Goal: Task Accomplishment & Management: Manage account settings

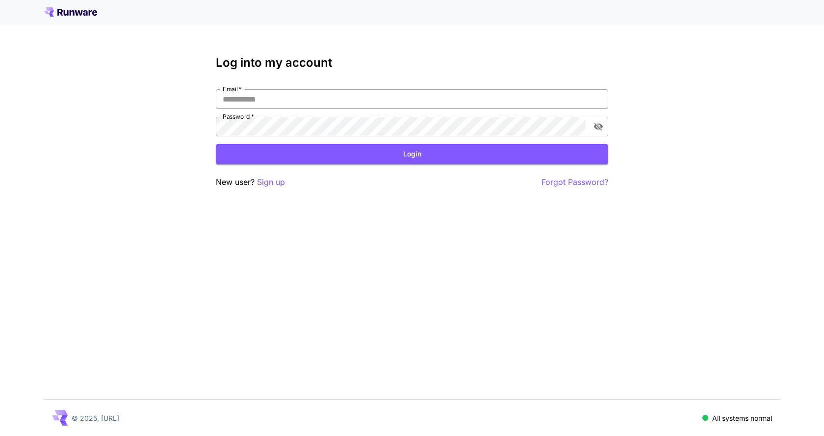
click at [323, 96] on input "Email   *" at bounding box center [412, 99] width 392 height 20
type input "**********"
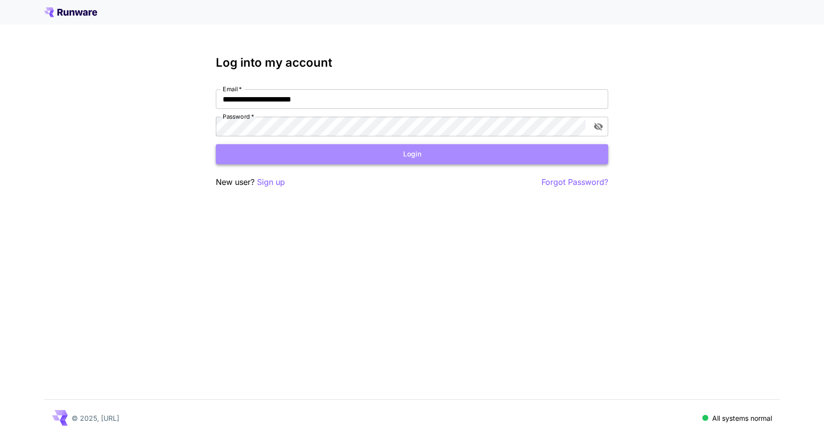
click at [351, 155] on button "Login" at bounding box center [412, 154] width 392 height 20
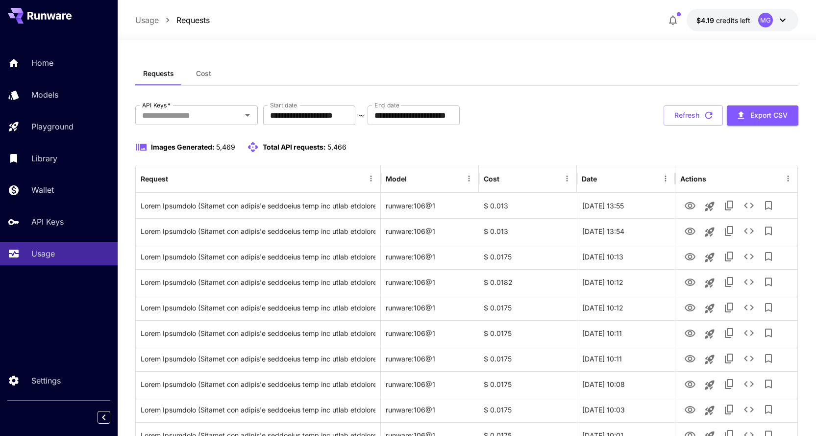
click at [709, 117] on icon "button" at bounding box center [708, 115] width 11 height 11
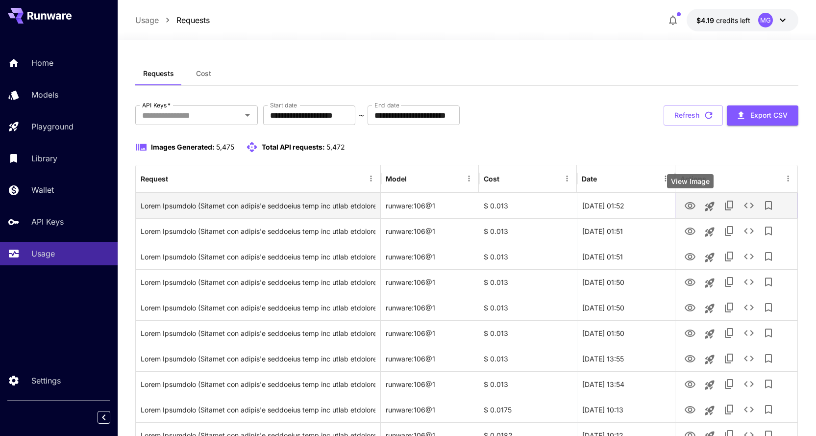
click at [689, 203] on icon "View Image" at bounding box center [690, 206] width 12 height 12
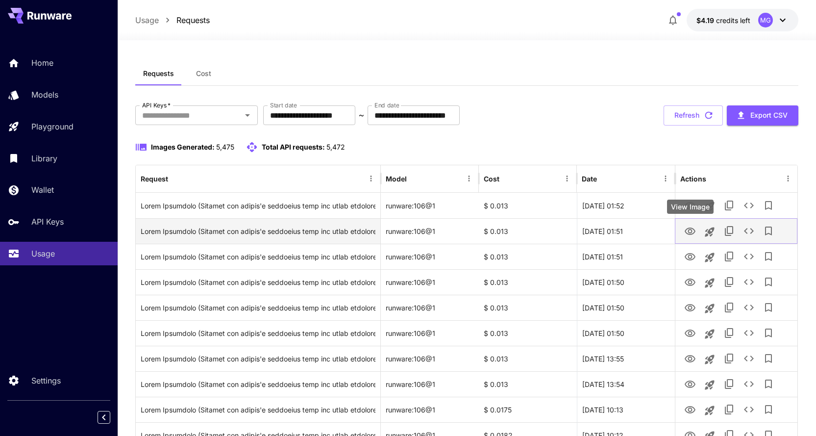
click at [686, 227] on icon "View Image" at bounding box center [690, 231] width 12 height 12
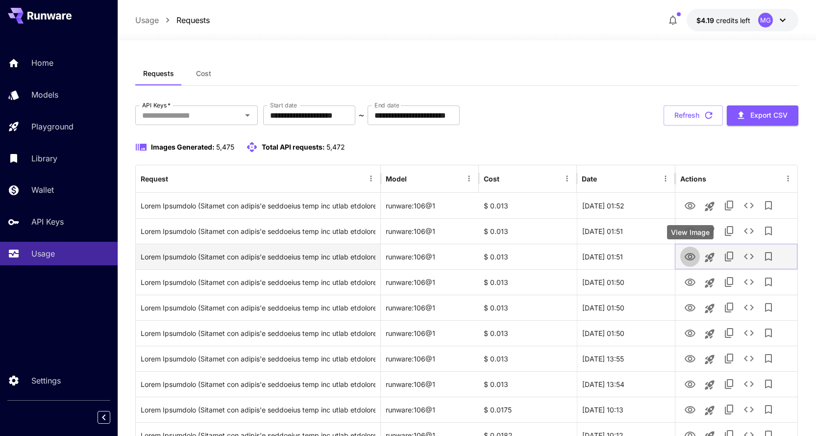
click at [695, 259] on icon "View Image" at bounding box center [690, 257] width 12 height 12
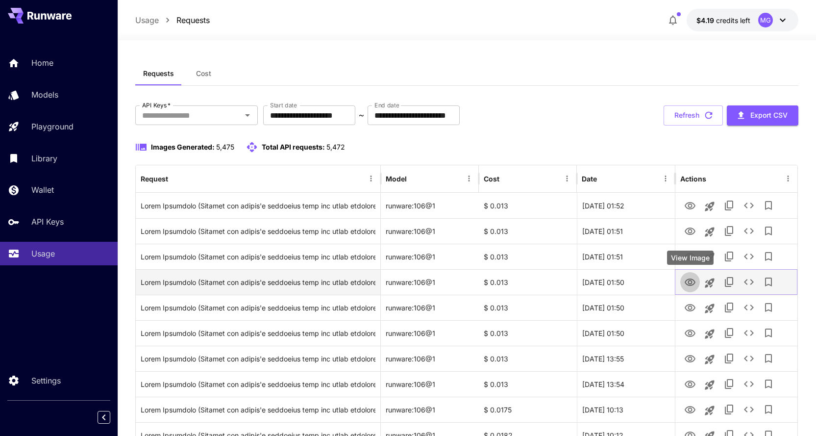
click at [689, 281] on icon "View Image" at bounding box center [690, 281] width 11 height 7
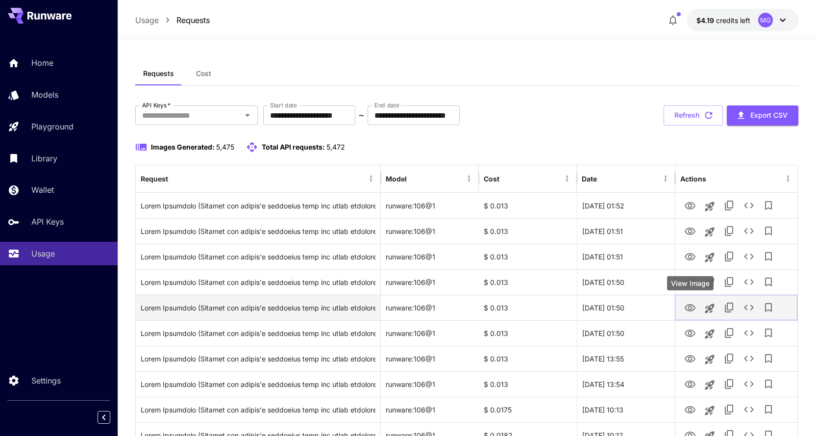
click at [689, 306] on icon "View Image" at bounding box center [690, 307] width 11 height 7
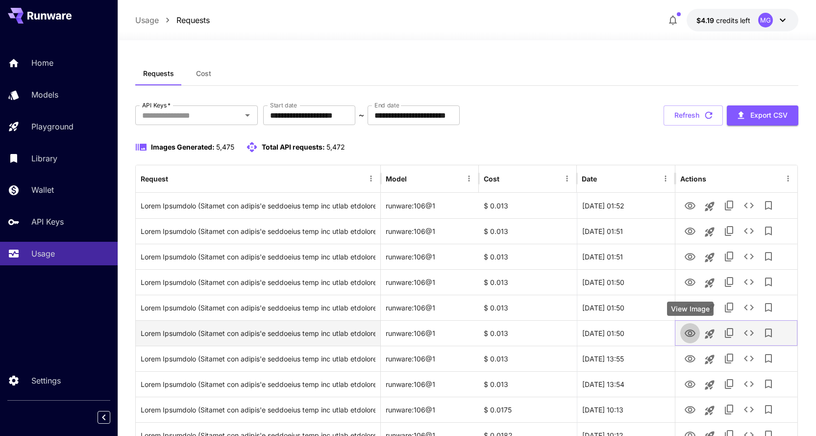
click at [686, 333] on icon "View Image" at bounding box center [690, 332] width 11 height 7
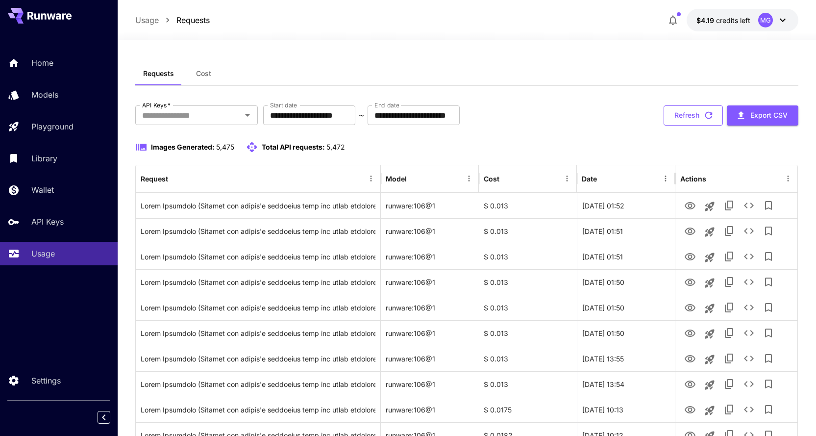
click at [711, 116] on icon "button" at bounding box center [708, 115] width 11 height 11
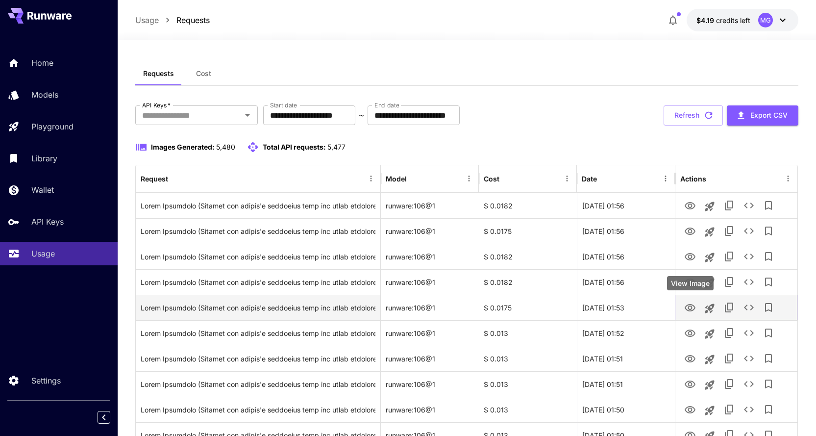
click at [691, 309] on icon "View Image" at bounding box center [690, 307] width 11 height 7
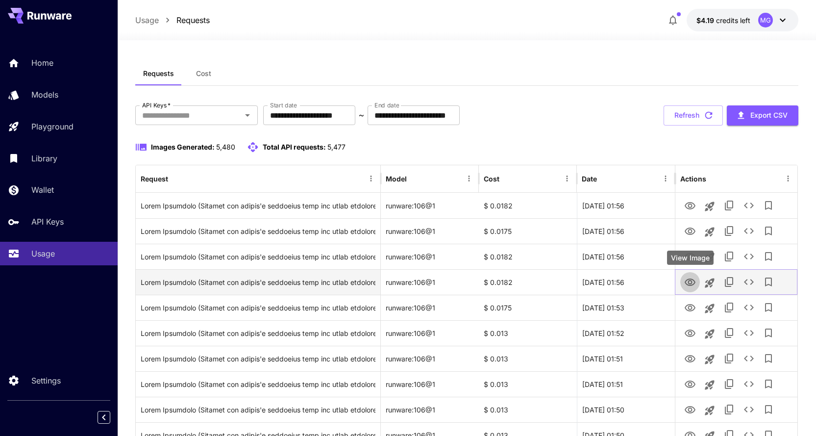
click at [691, 281] on icon "View Image" at bounding box center [690, 282] width 12 height 12
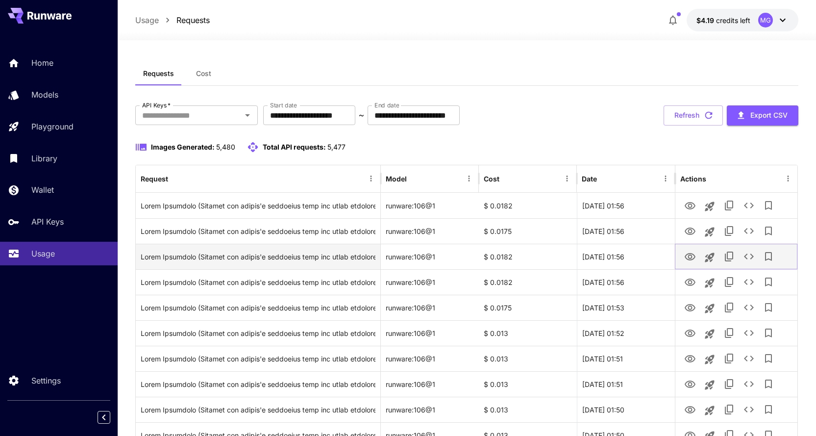
click at [690, 256] on icon "View Image" at bounding box center [690, 257] width 12 height 12
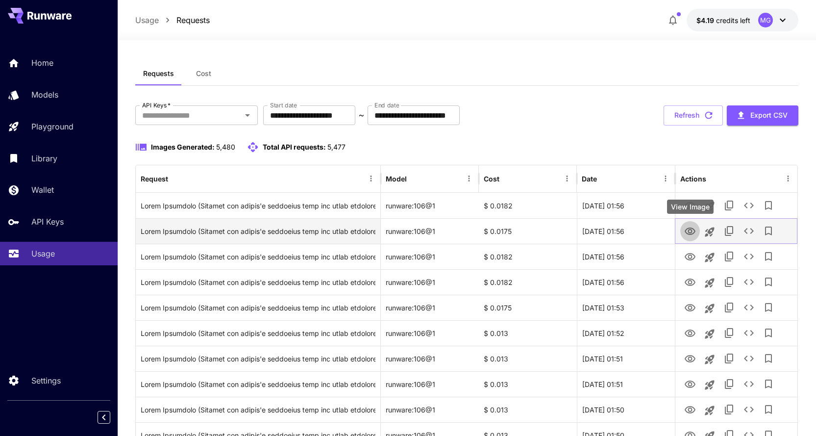
click at [691, 230] on icon "View Image" at bounding box center [690, 230] width 11 height 7
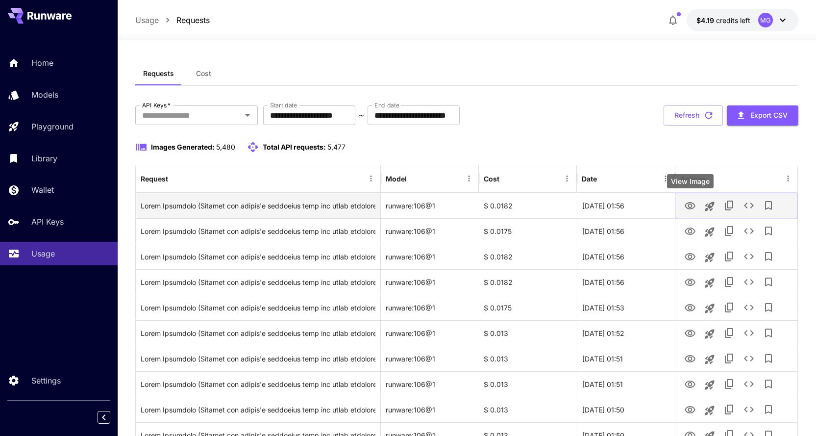
drag, startPoint x: 689, startPoint y: 198, endPoint x: 692, endPoint y: 203, distance: 6.1
click at [689, 199] on button "View Image" at bounding box center [690, 205] width 20 height 20
click at [692, 203] on icon "View Image" at bounding box center [690, 206] width 12 height 12
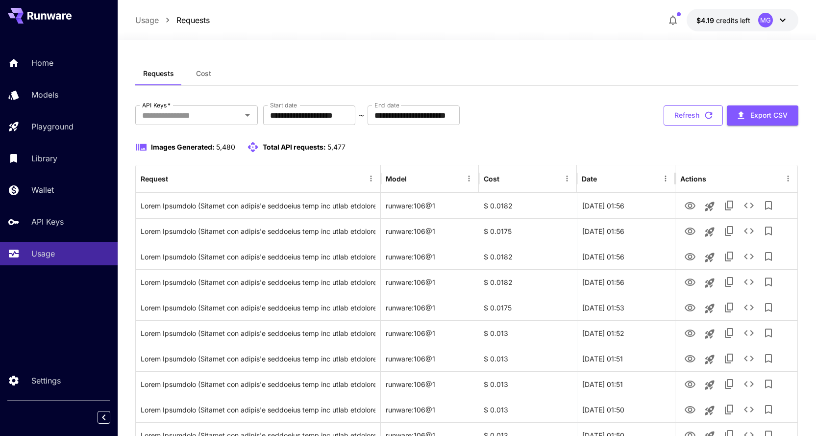
click at [711, 115] on icon "button" at bounding box center [708, 115] width 11 height 11
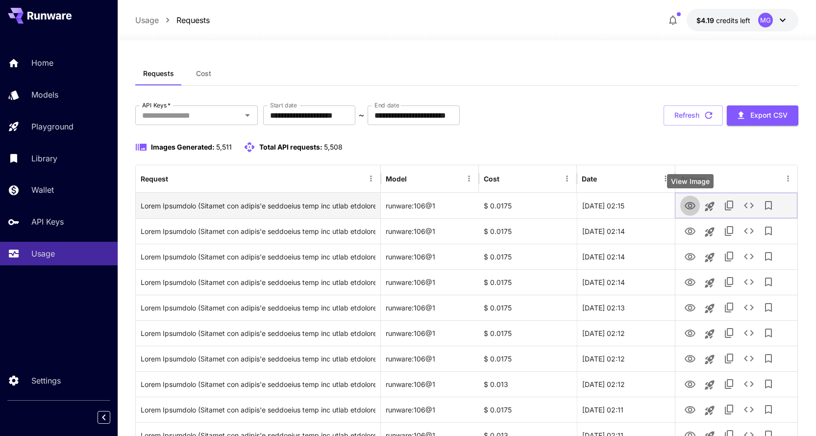
click at [688, 206] on icon "View Image" at bounding box center [690, 205] width 11 height 7
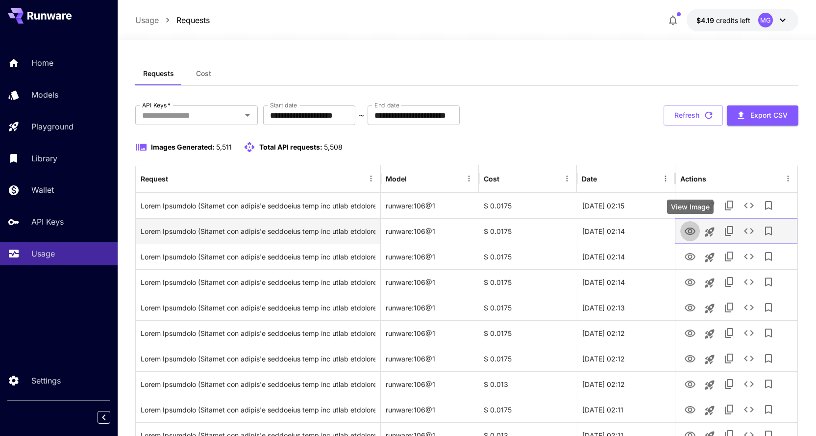
click at [689, 231] on icon "View Image" at bounding box center [690, 230] width 11 height 7
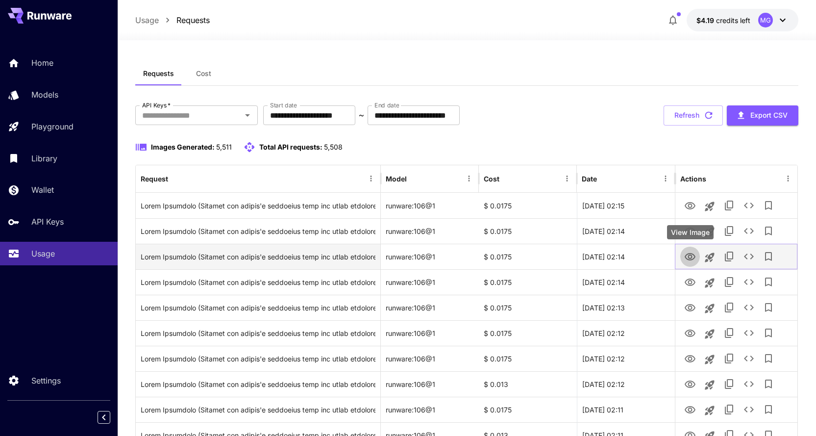
click at [694, 256] on icon "View Image" at bounding box center [690, 257] width 12 height 12
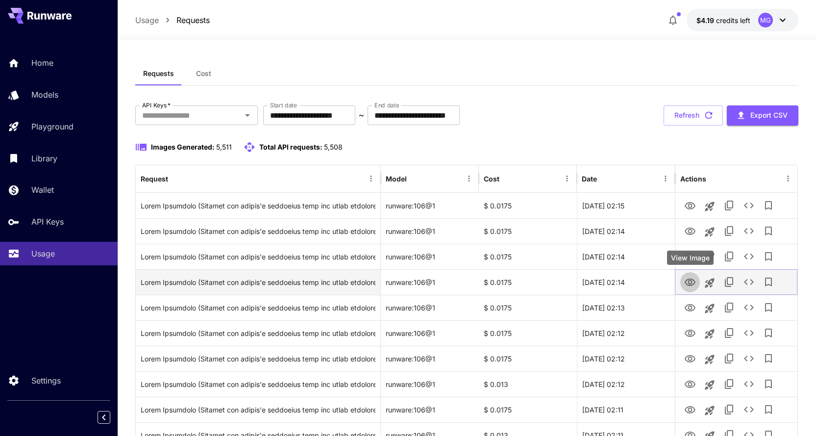
click at [689, 283] on icon "View Image" at bounding box center [690, 281] width 11 height 7
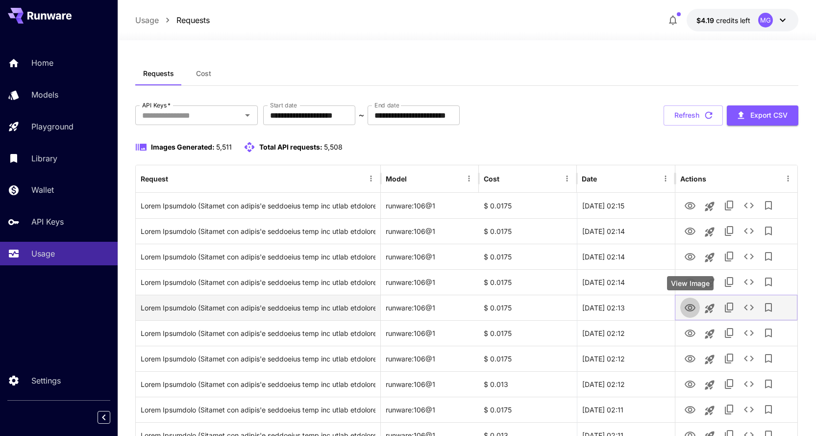
click at [690, 304] on icon "View Image" at bounding box center [690, 307] width 11 height 7
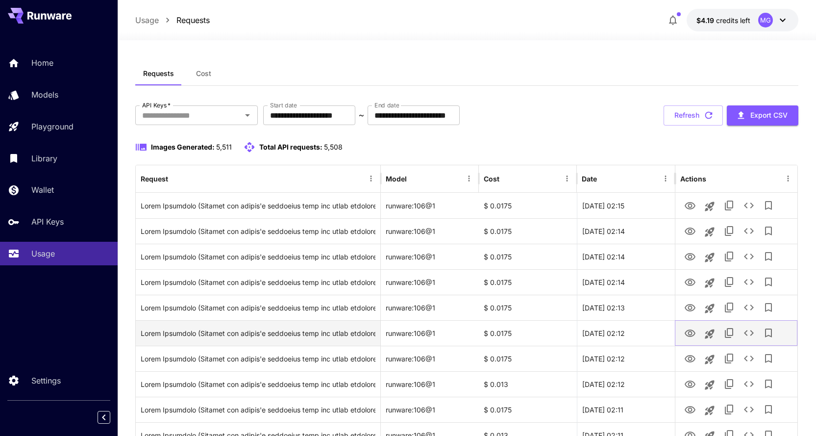
click at [689, 332] on icon "View Image" at bounding box center [690, 332] width 11 height 7
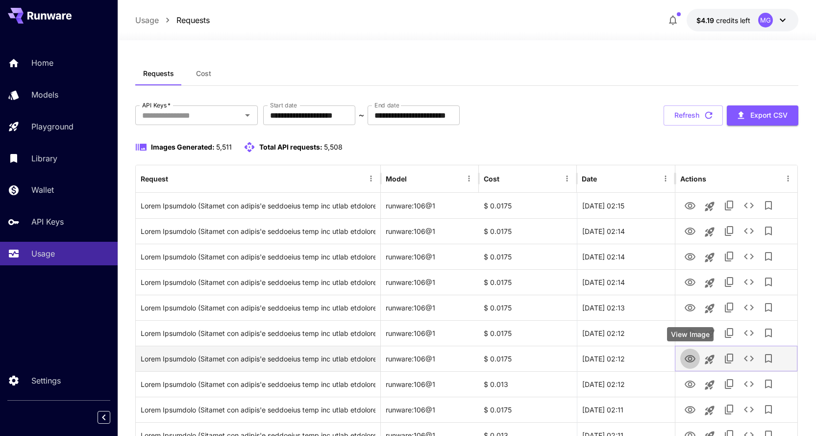
click at [691, 356] on icon "View Image" at bounding box center [690, 359] width 12 height 12
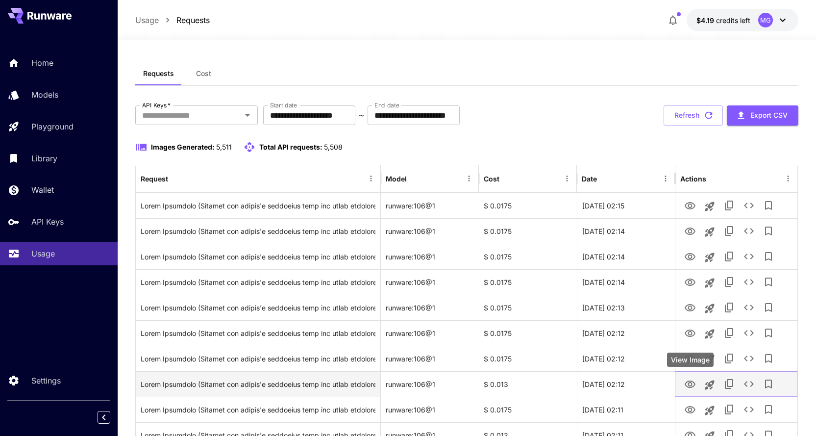
click at [689, 382] on icon "View Image" at bounding box center [690, 383] width 11 height 7
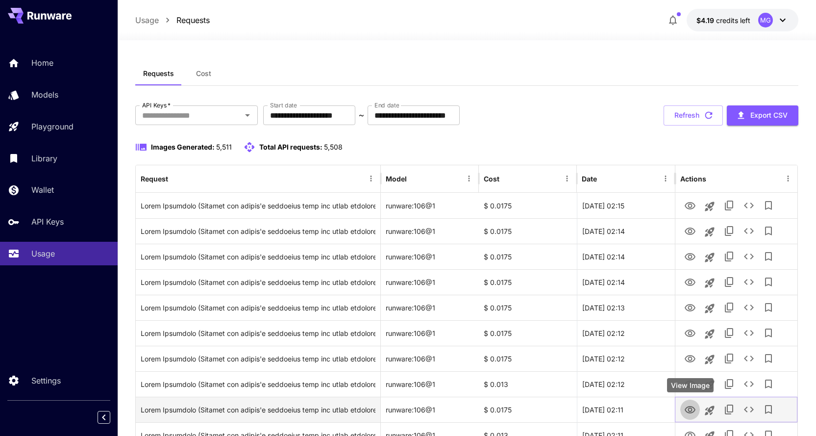
click at [690, 407] on icon "View Image" at bounding box center [690, 410] width 12 height 12
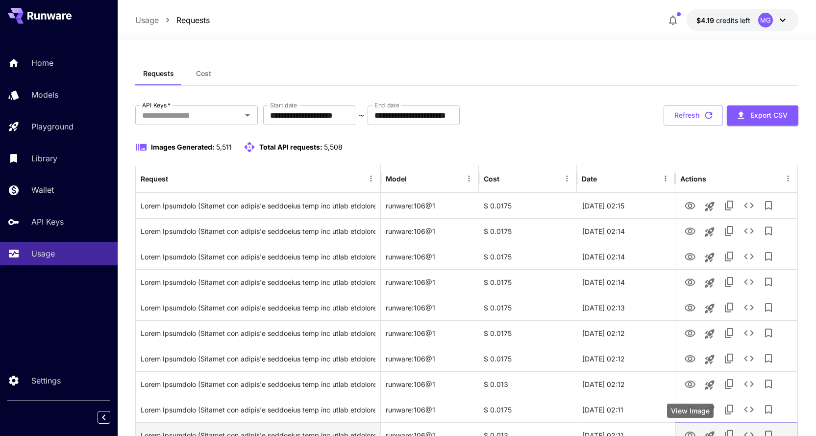
click at [690, 433] on icon "View Image" at bounding box center [690, 434] width 11 height 7
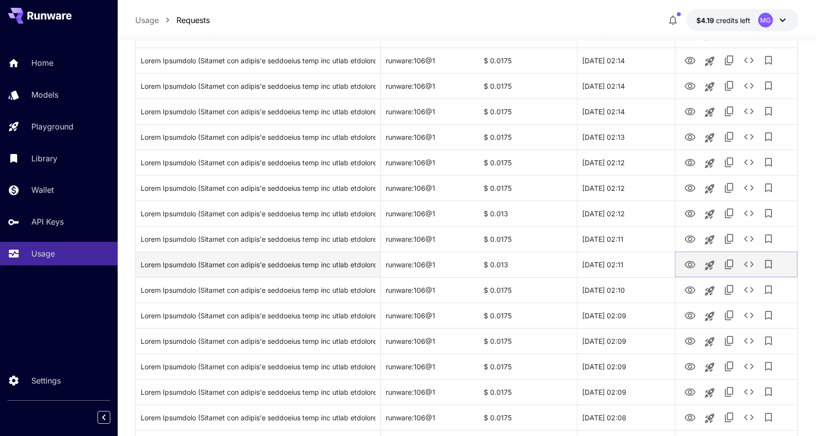
scroll to position [196, 0]
click at [690, 260] on icon "View Image" at bounding box center [690, 265] width 12 height 12
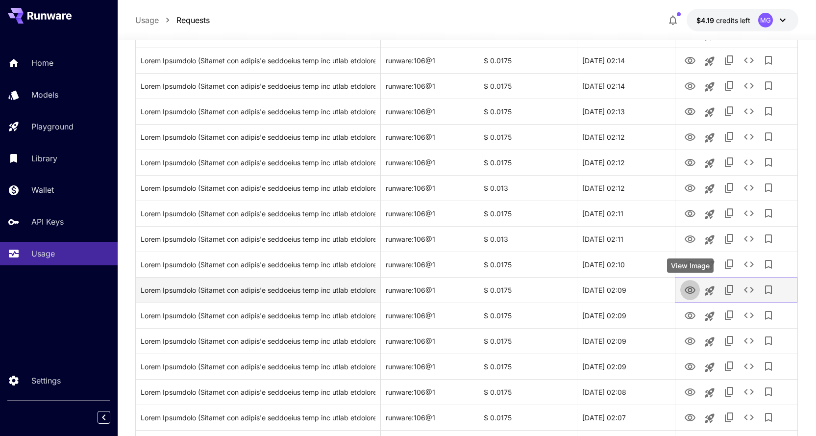
click at [690, 288] on icon "View Image" at bounding box center [690, 289] width 11 height 7
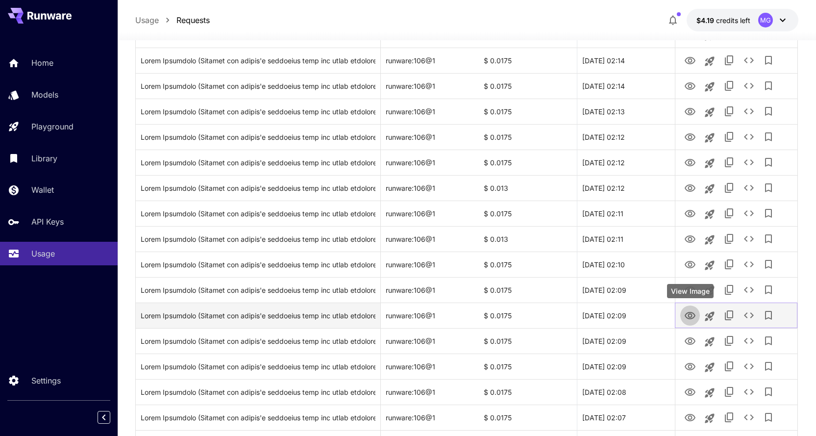
click at [690, 310] on icon "View Image" at bounding box center [690, 316] width 12 height 12
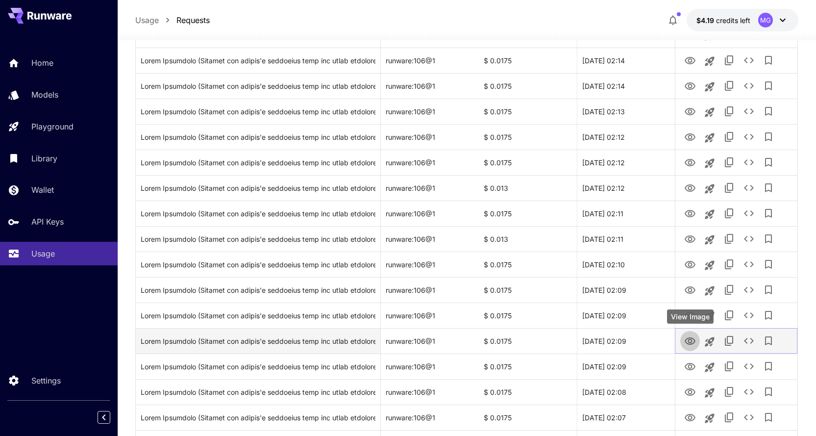
click at [688, 340] on icon "View Image" at bounding box center [690, 340] width 11 height 7
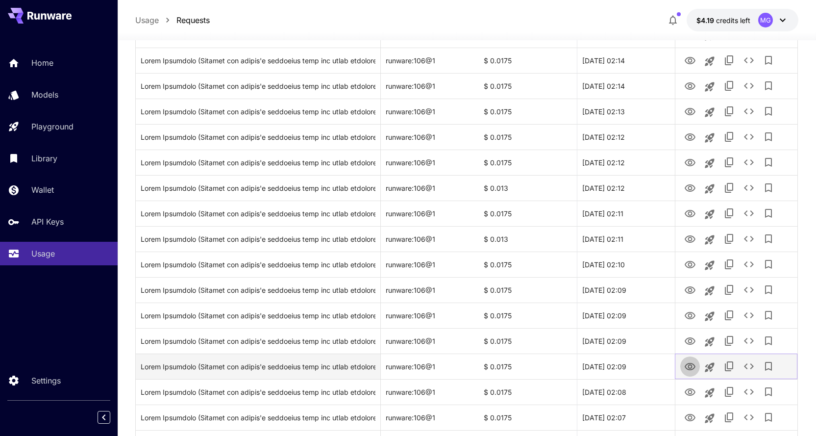
click at [691, 368] on icon "View Image" at bounding box center [690, 366] width 11 height 7
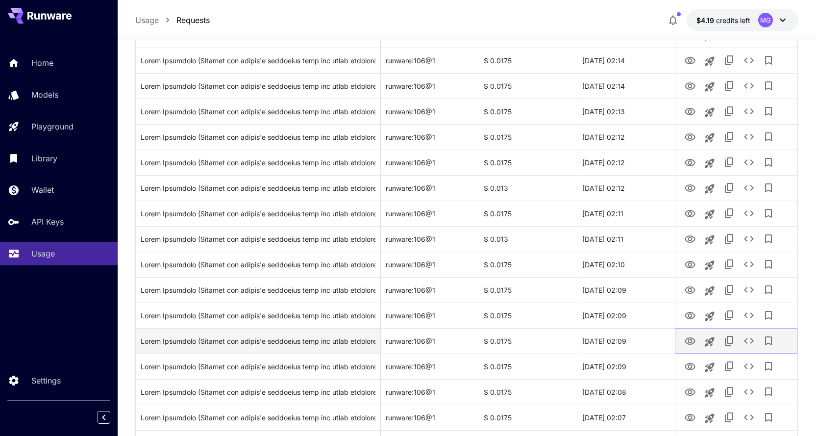
click at [691, 340] on icon "View Image" at bounding box center [690, 341] width 12 height 12
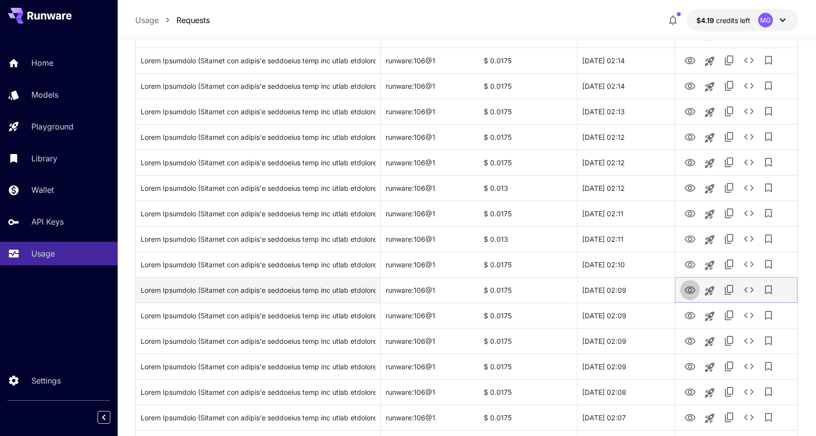
click at [690, 290] on icon "View Image" at bounding box center [690, 290] width 12 height 12
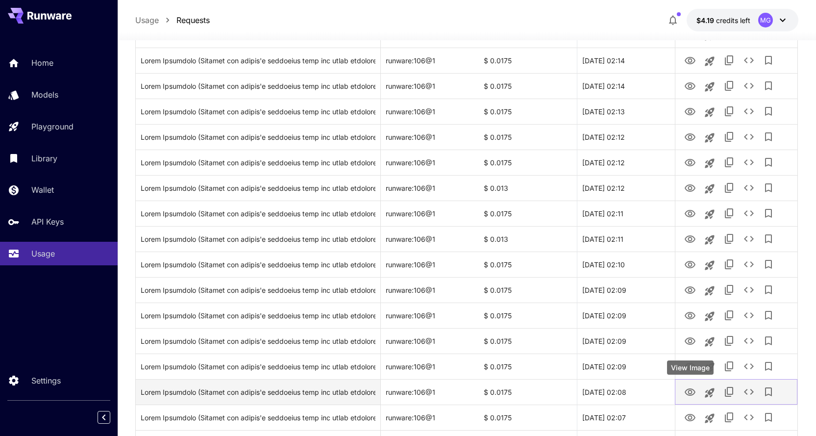
click at [694, 391] on icon "View Image" at bounding box center [690, 392] width 12 height 12
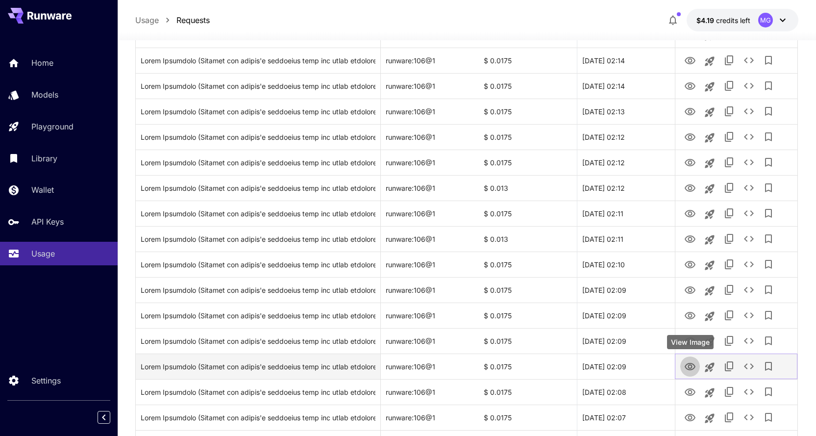
click at [689, 364] on icon "View Image" at bounding box center [690, 367] width 12 height 12
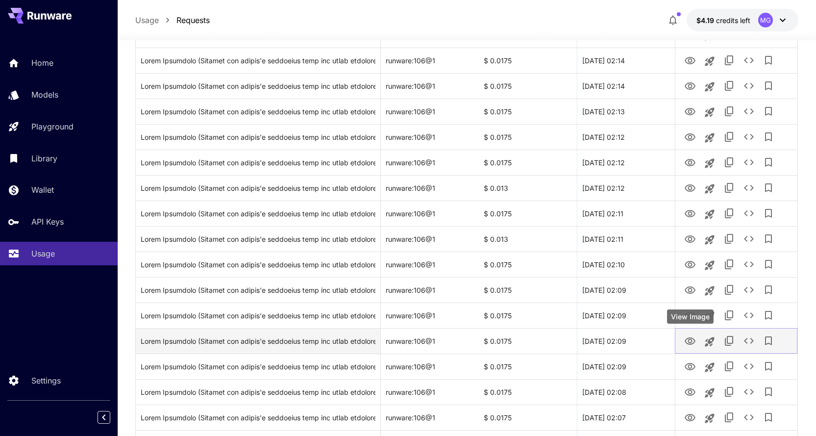
click at [686, 340] on icon "View Image" at bounding box center [690, 340] width 11 height 7
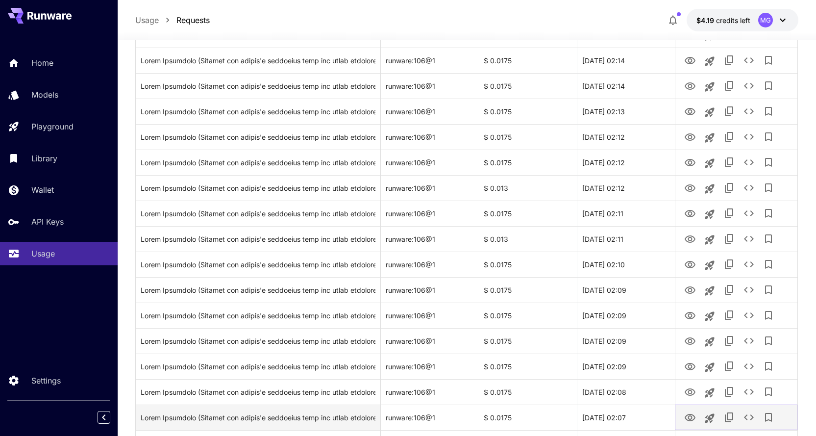
click at [695, 415] on icon "View Image" at bounding box center [690, 418] width 12 height 12
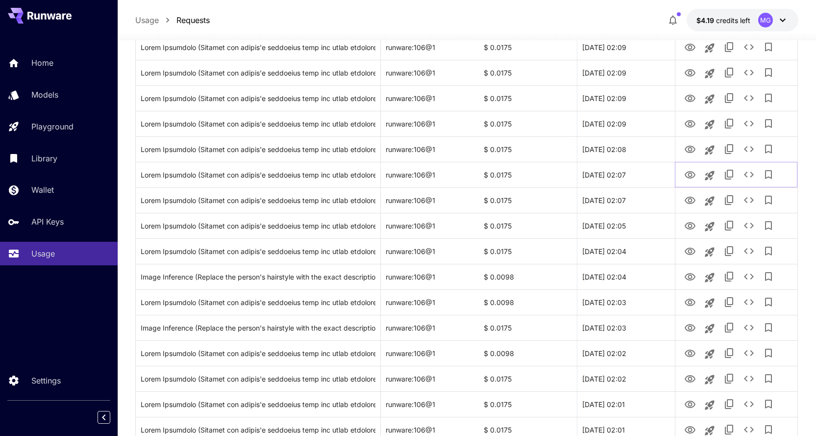
scroll to position [457, 0]
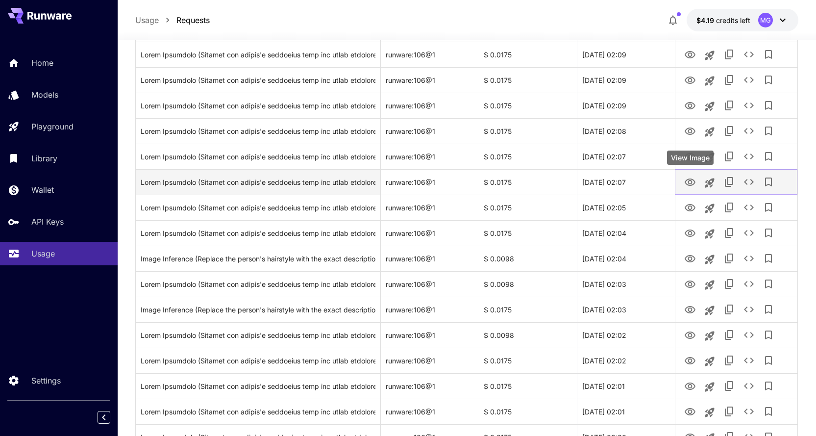
click at [690, 177] on icon "View Image" at bounding box center [690, 182] width 12 height 12
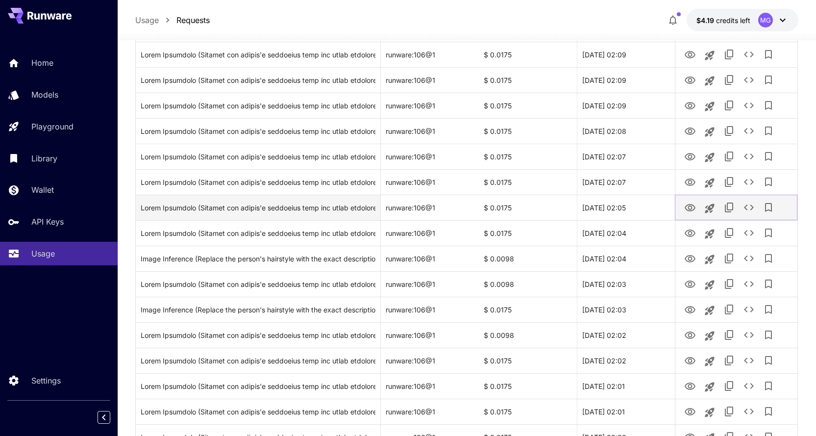
click at [683, 206] on button "View Image" at bounding box center [690, 207] width 20 height 20
click at [689, 207] on icon "View Image" at bounding box center [690, 208] width 12 height 12
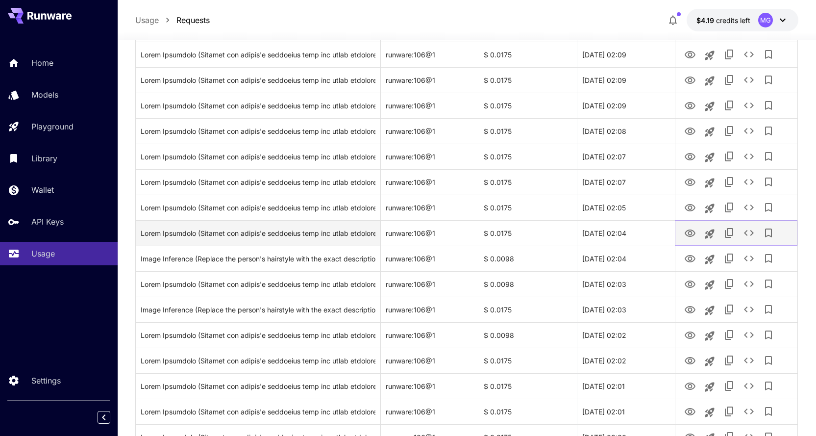
click at [692, 231] on icon "View Image" at bounding box center [690, 233] width 12 height 12
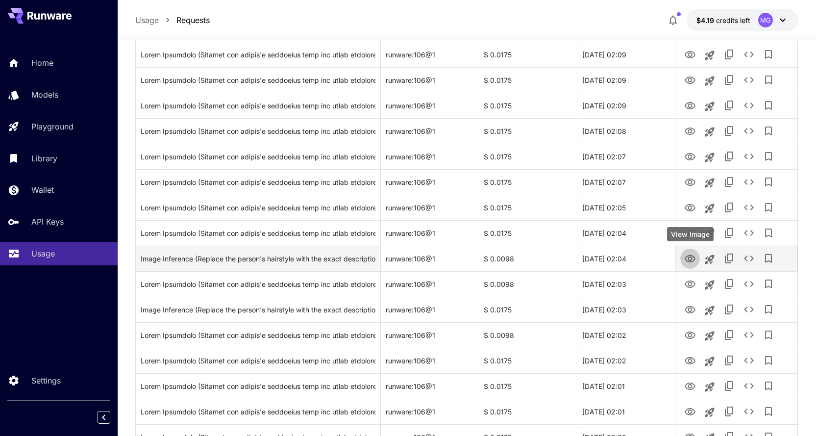
click at [690, 259] on icon "View Image" at bounding box center [690, 259] width 12 height 12
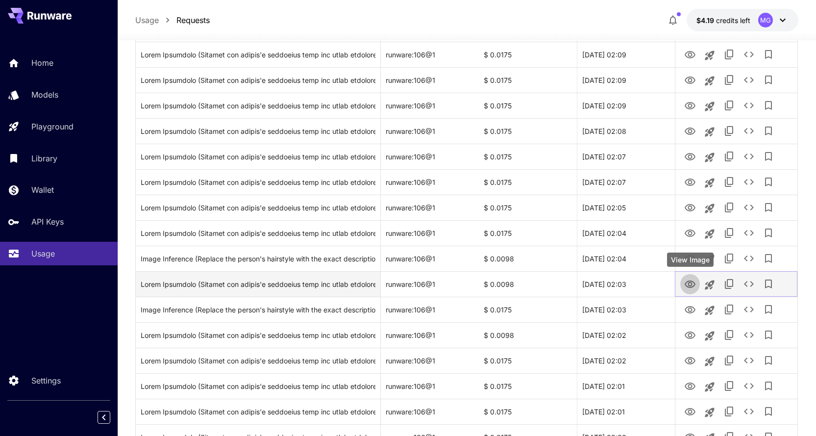
click at [692, 284] on icon "View Image" at bounding box center [690, 283] width 11 height 7
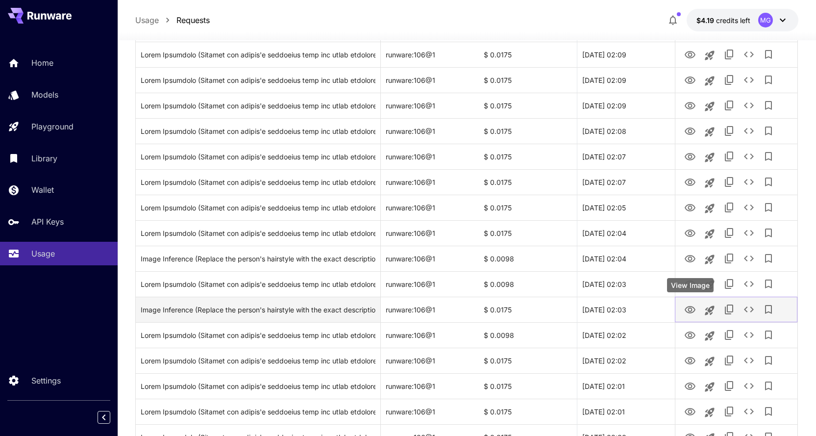
click at [691, 306] on icon "View Image" at bounding box center [690, 309] width 11 height 7
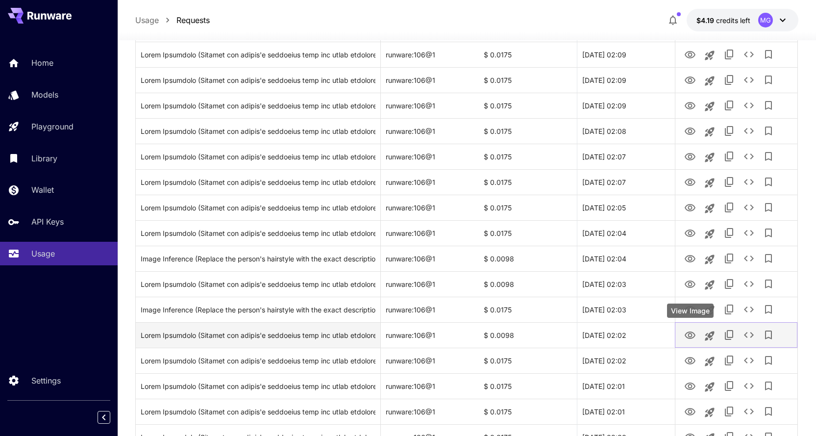
click at [685, 334] on icon "View Image" at bounding box center [690, 334] width 11 height 7
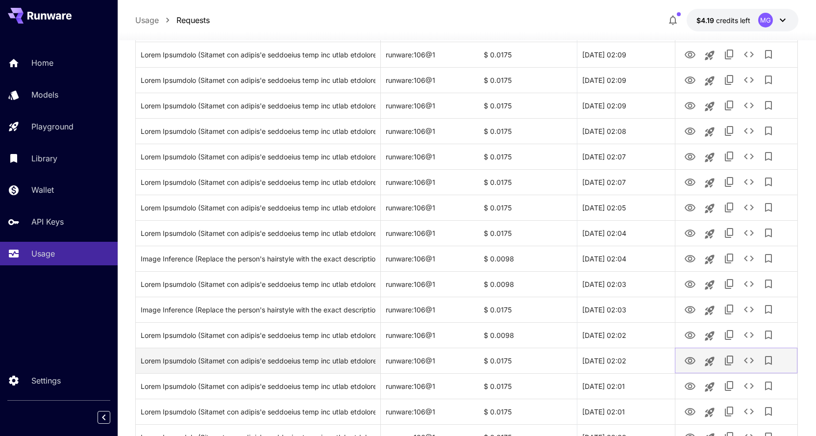
click at [691, 361] on icon "View Image" at bounding box center [690, 361] width 12 height 12
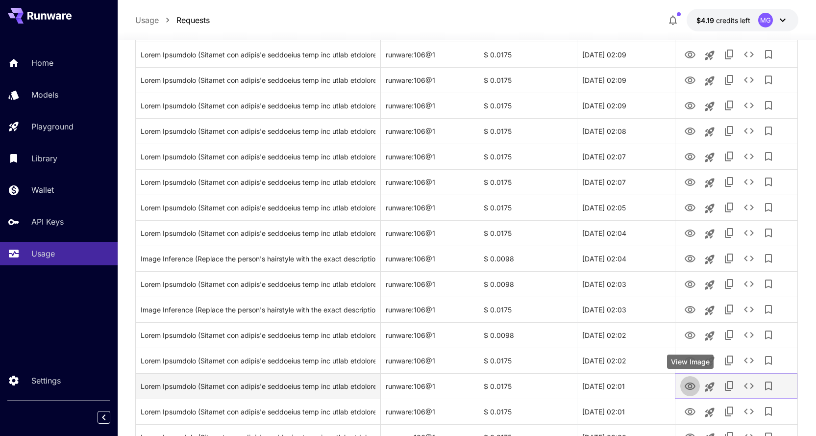
click at [688, 389] on icon "View Image" at bounding box center [690, 385] width 11 height 7
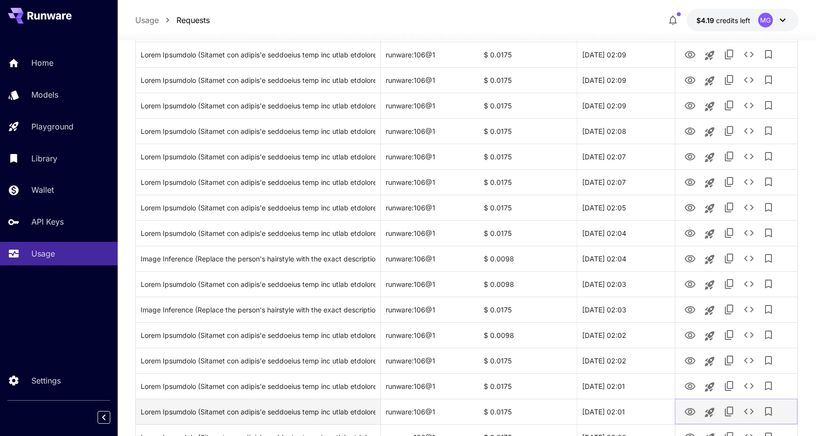
click at [691, 409] on icon "View Image" at bounding box center [690, 411] width 11 height 7
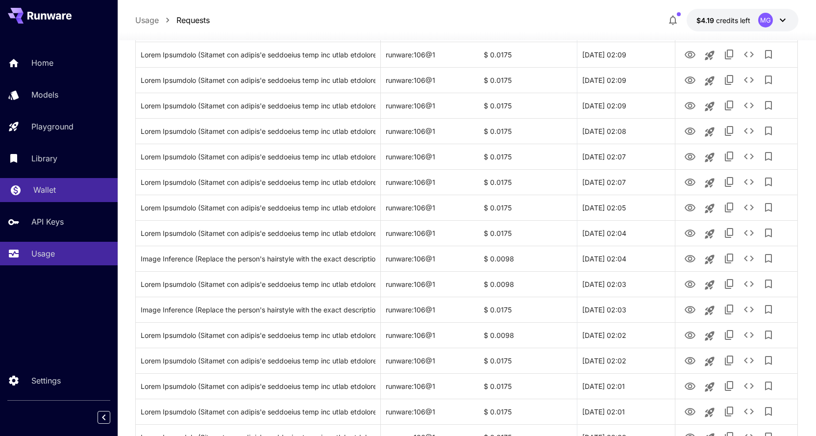
click at [51, 187] on p "Wallet" at bounding box center [44, 190] width 23 height 12
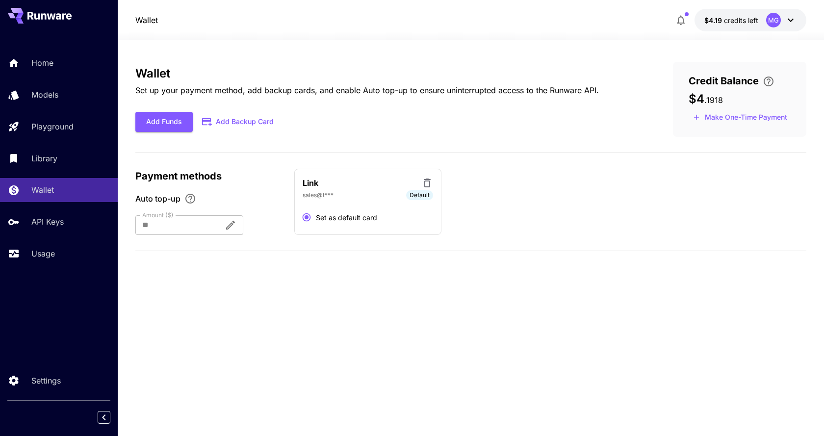
click at [216, 225] on div at bounding box center [175, 225] width 81 height 20
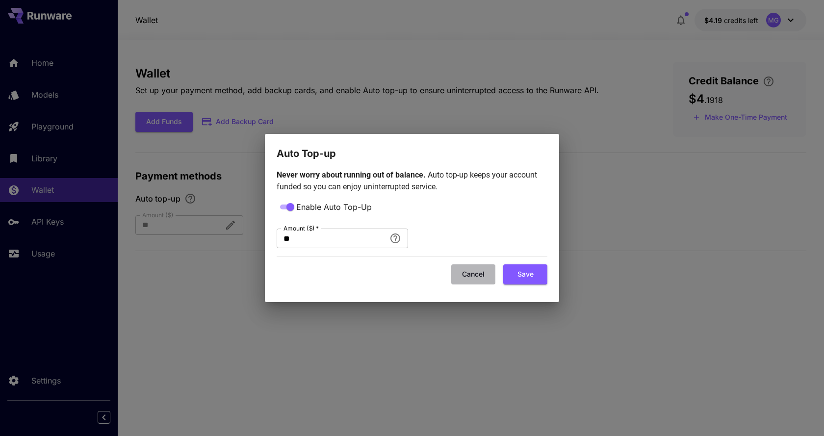
click at [466, 273] on button "Cancel" at bounding box center [473, 274] width 44 height 20
